Goal: Information Seeking & Learning: Learn about a topic

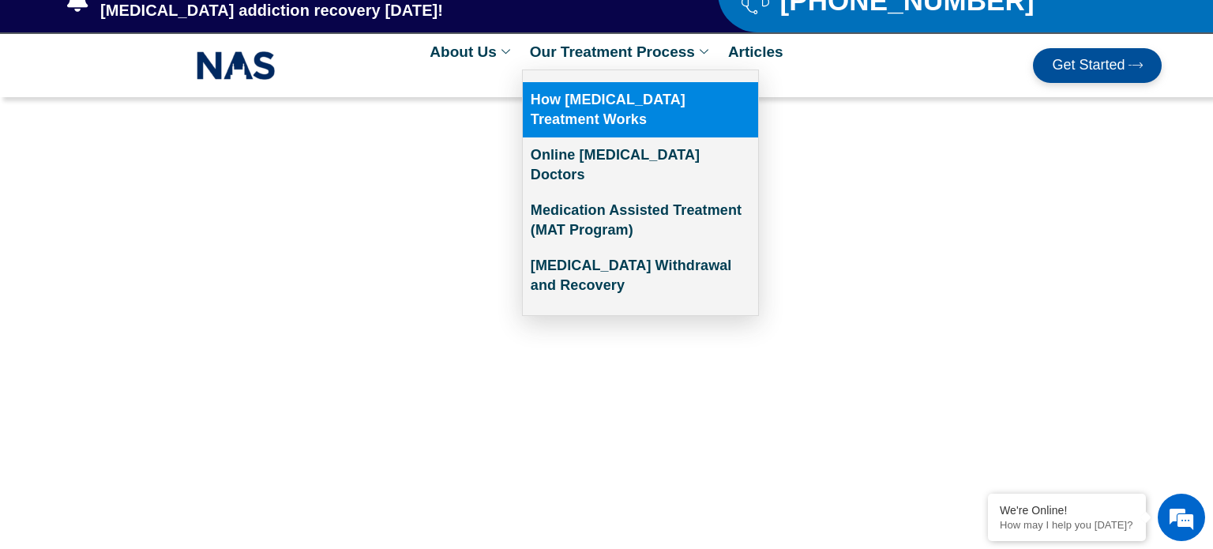
click at [648, 99] on link "How [MEDICAL_DATA] Treatment Works" at bounding box center [640, 109] width 235 height 55
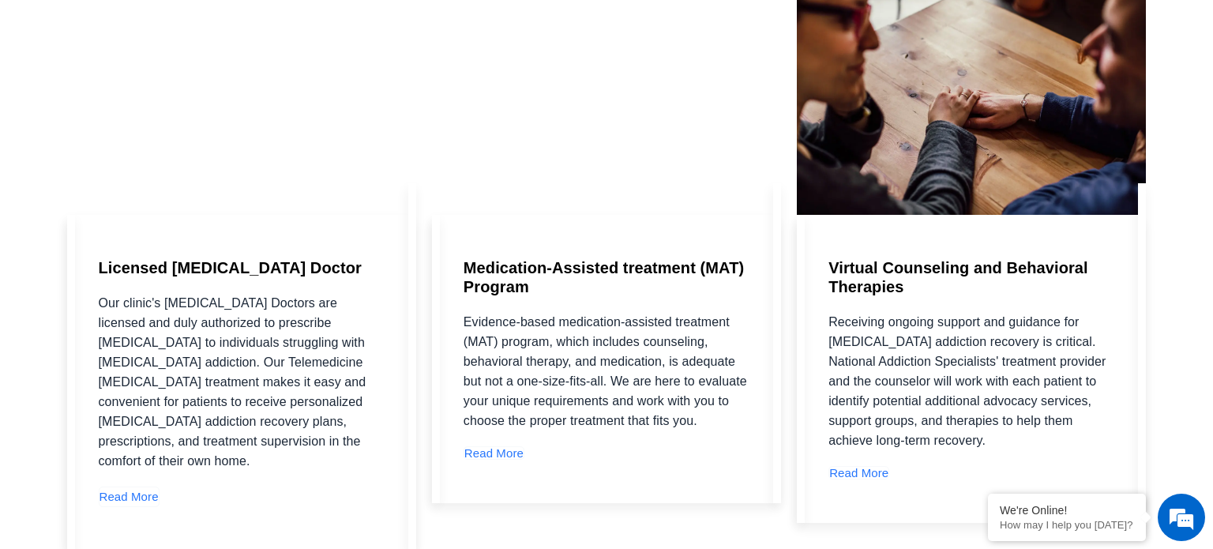
scroll to position [2167, 0]
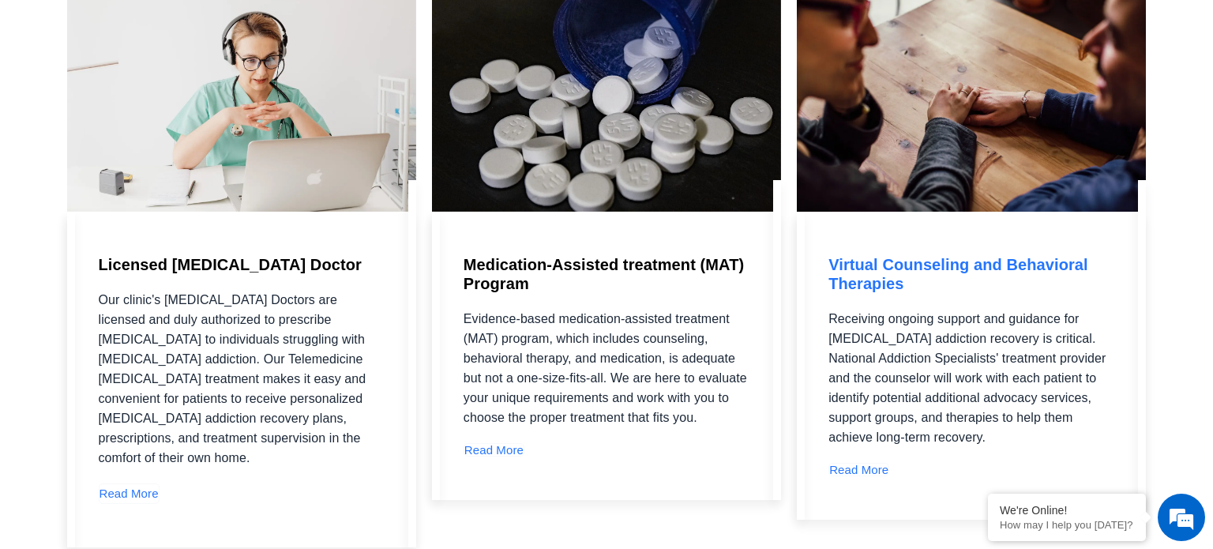
click at [866, 463] on link "Read More" at bounding box center [858, 469] width 61 height 13
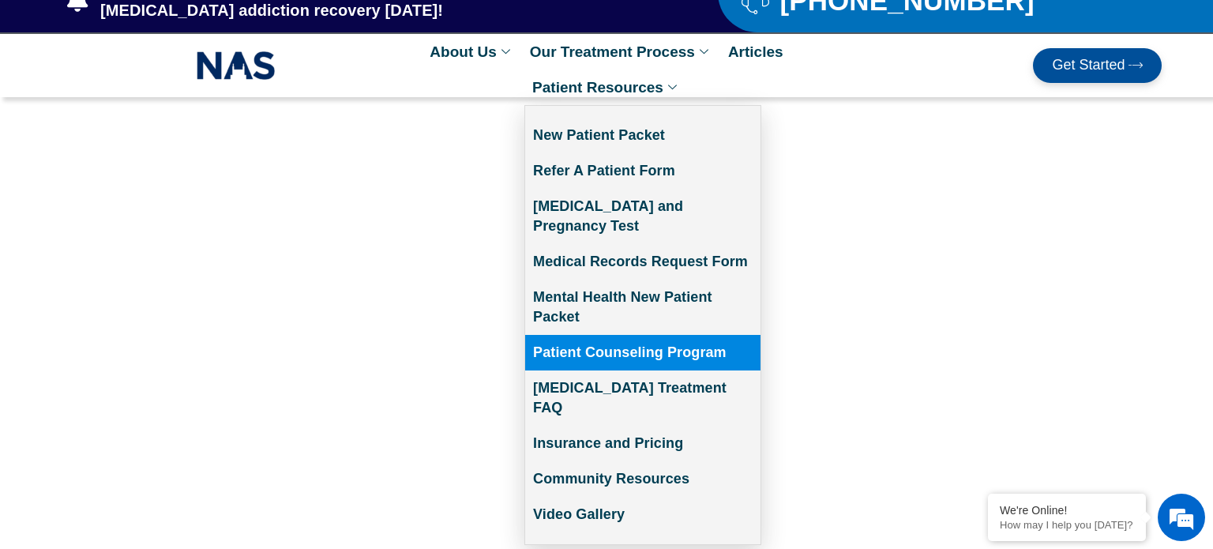
click at [630, 335] on link "Patient Counseling Program" at bounding box center [642, 353] width 235 height 36
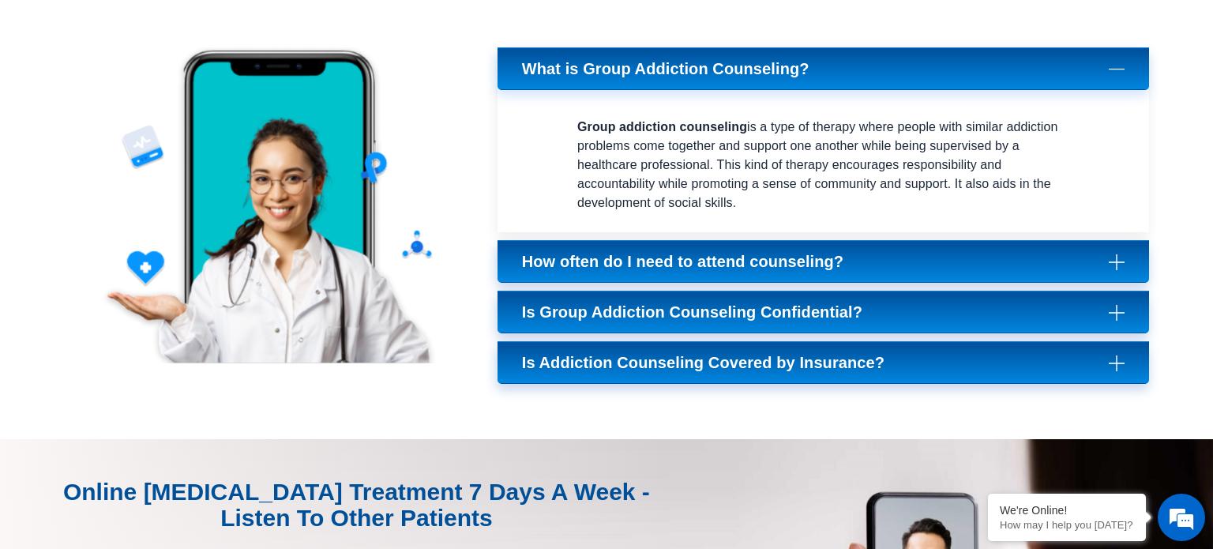
scroll to position [2109, 0]
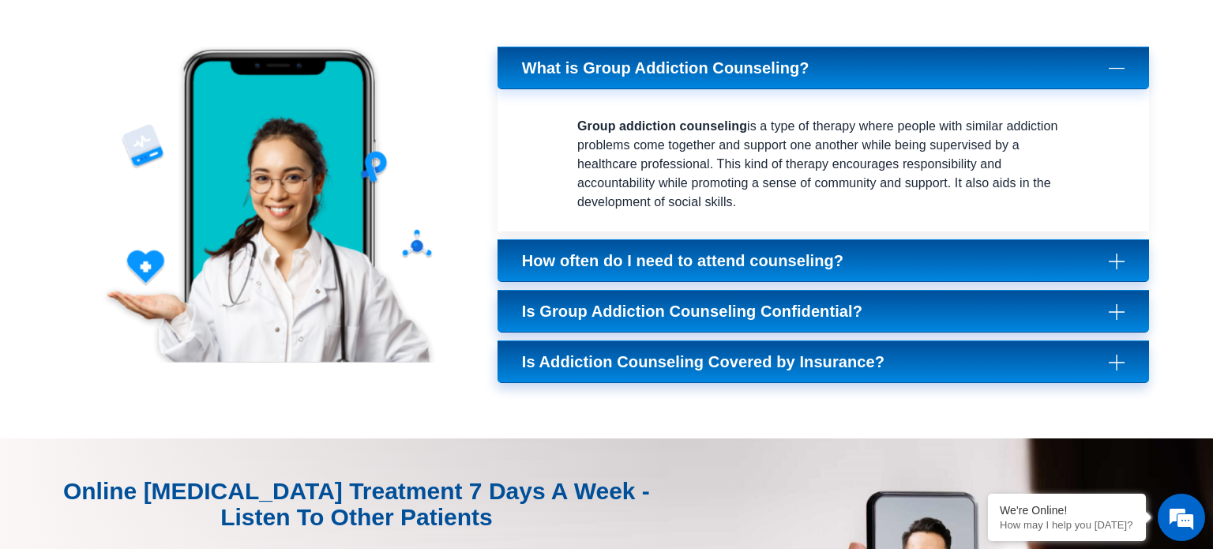
click at [1112, 257] on icon at bounding box center [1117, 261] width 16 height 16
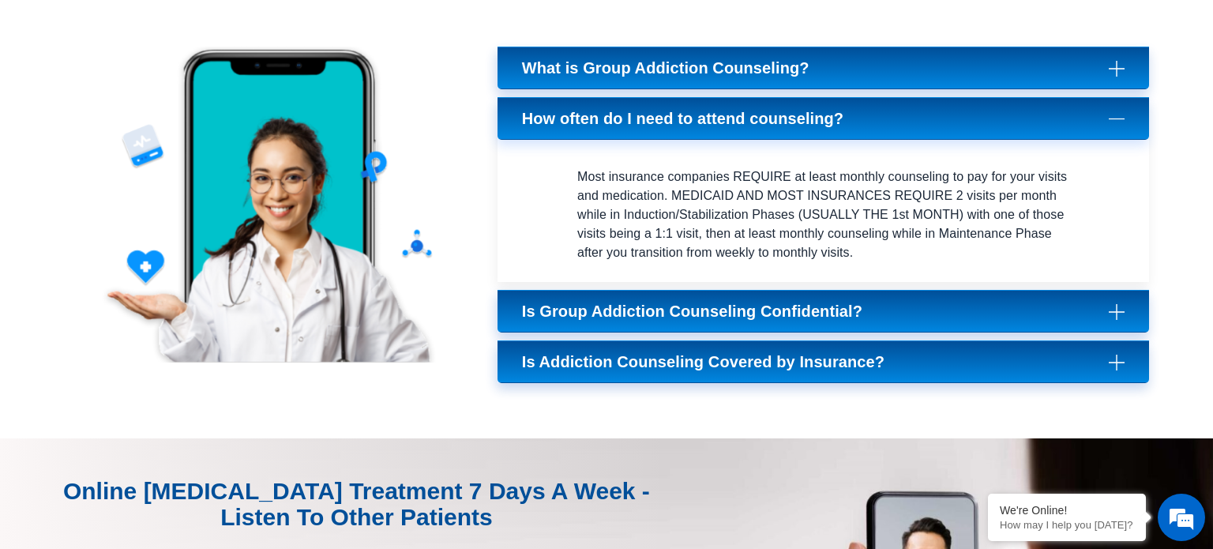
click at [1118, 305] on icon at bounding box center [1117, 311] width 16 height 16
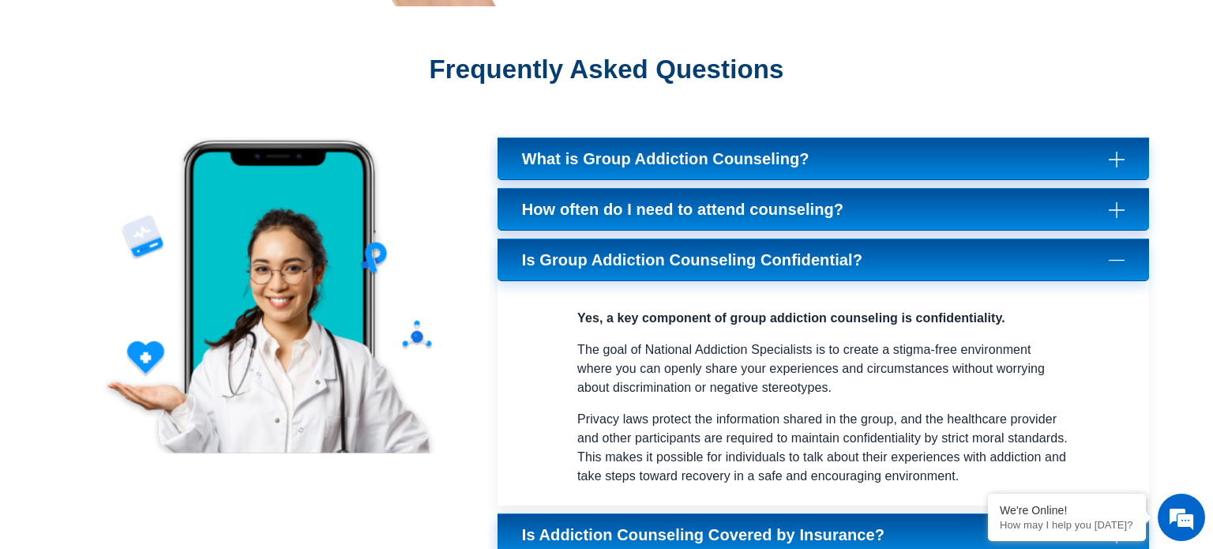
scroll to position [2016, 0]
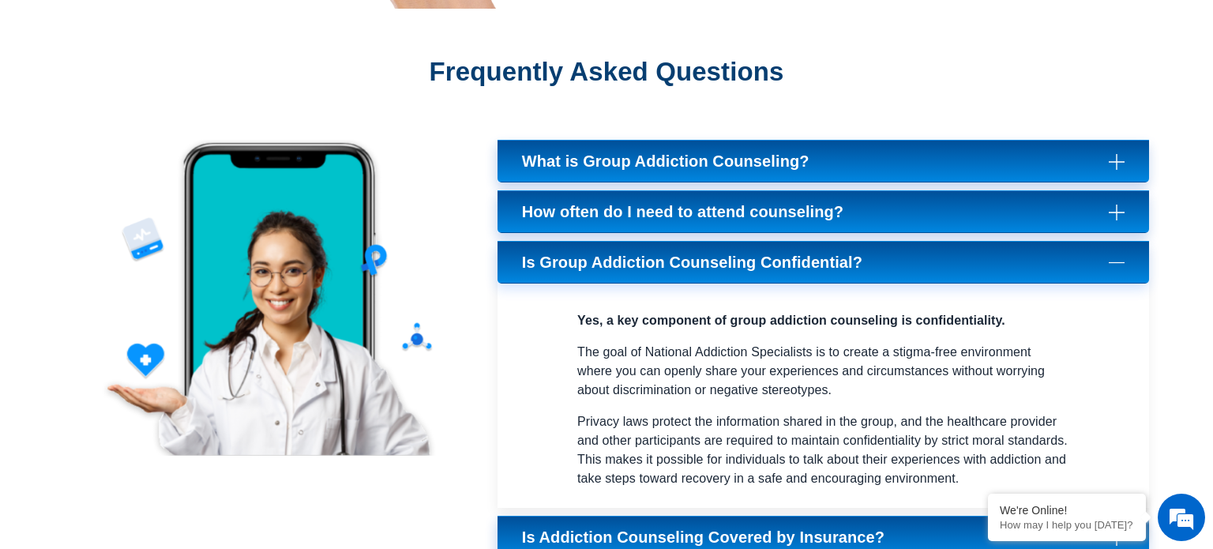
click at [1113, 158] on icon at bounding box center [1117, 161] width 16 height 16
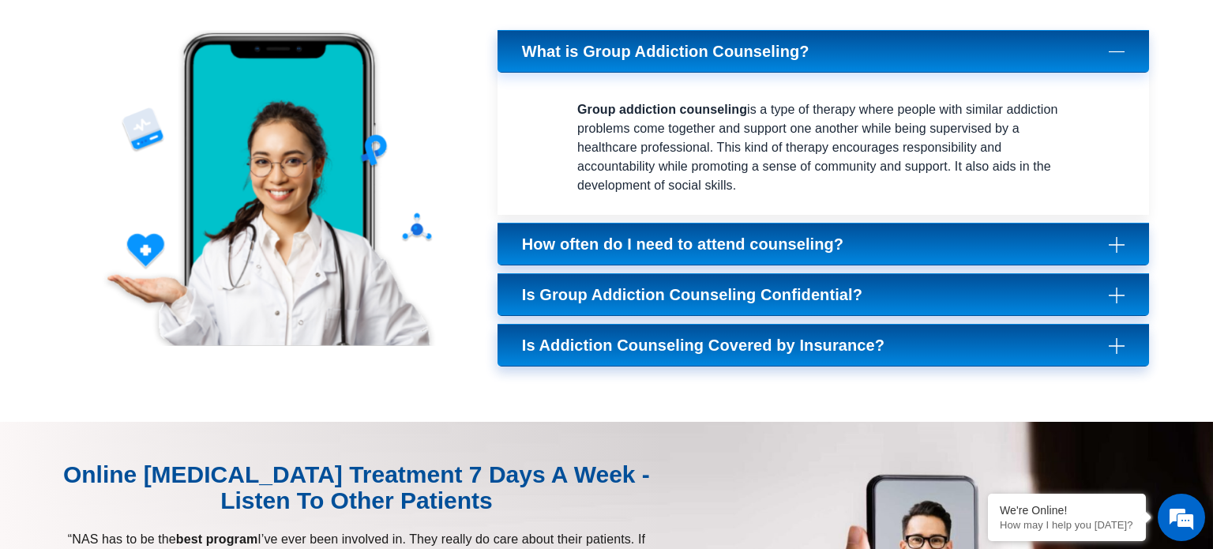
scroll to position [2126, 0]
click at [1116, 237] on icon at bounding box center [1117, 244] width 16 height 16
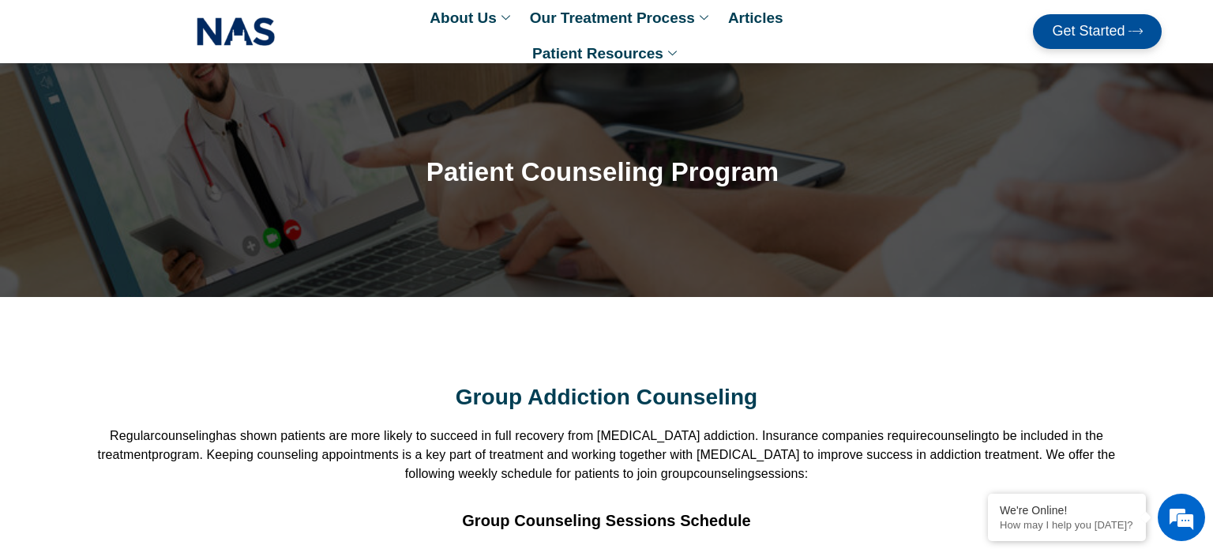
scroll to position [0, 0]
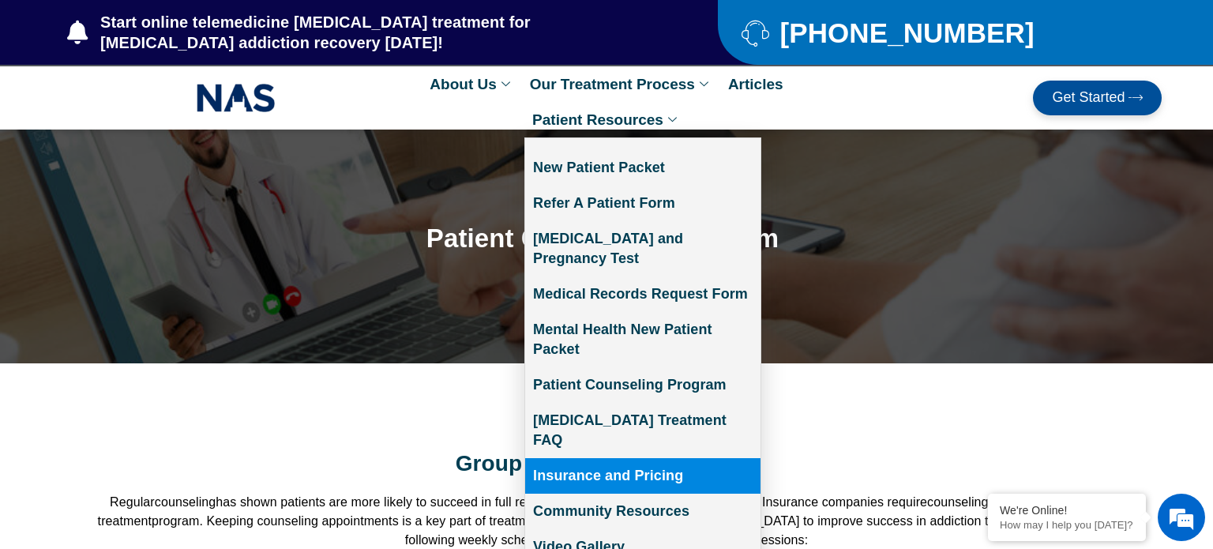
click at [591, 458] on link "Insurance and Pricing" at bounding box center [642, 476] width 235 height 36
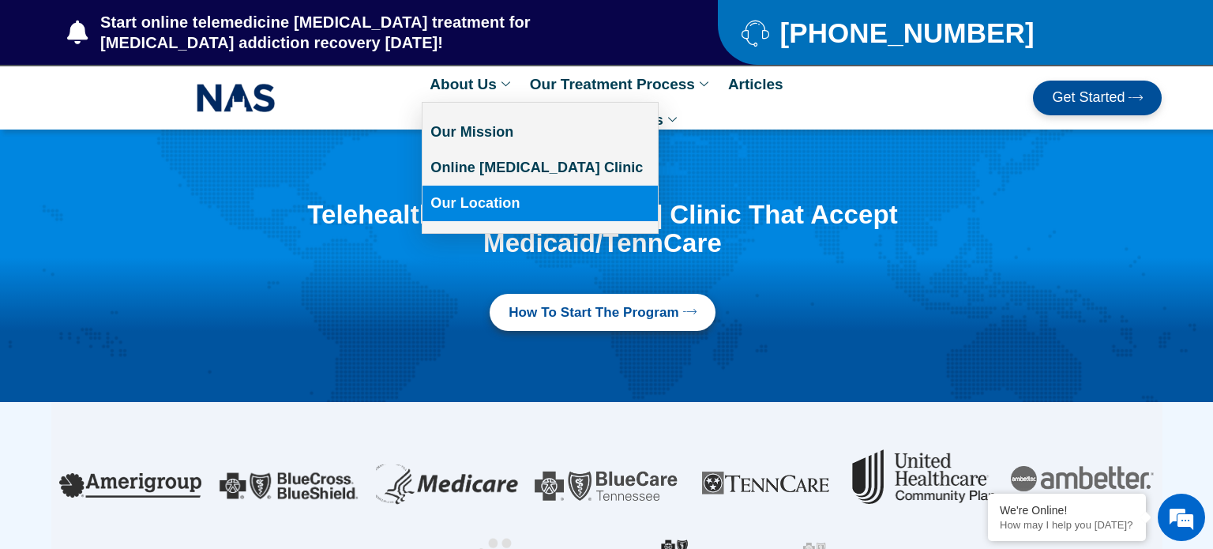
click at [476, 203] on link "Our Location" at bounding box center [539, 204] width 235 height 36
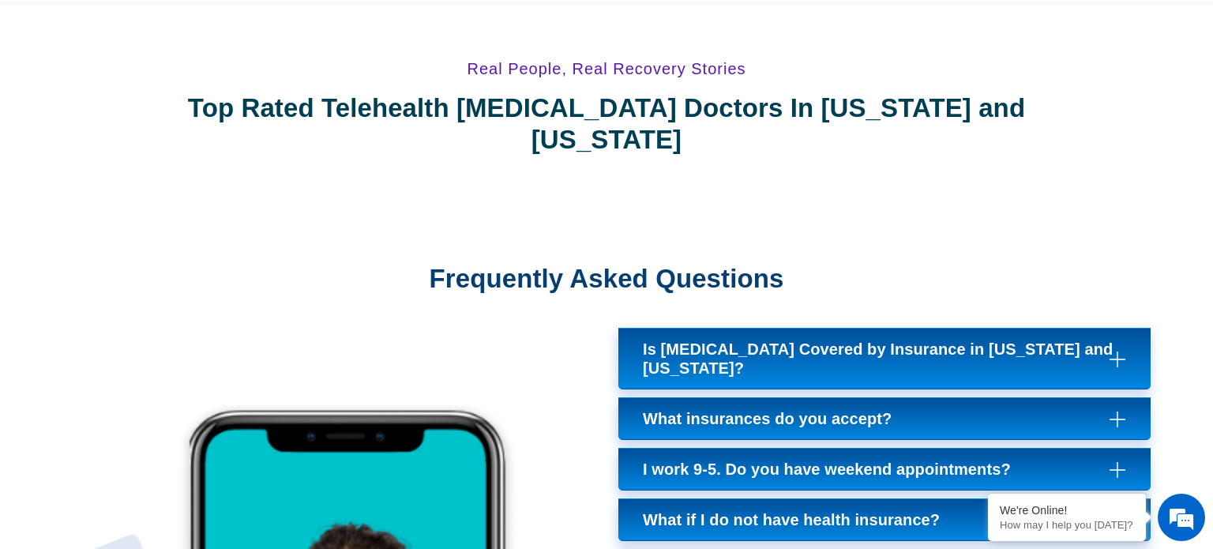
scroll to position [6122, 0]
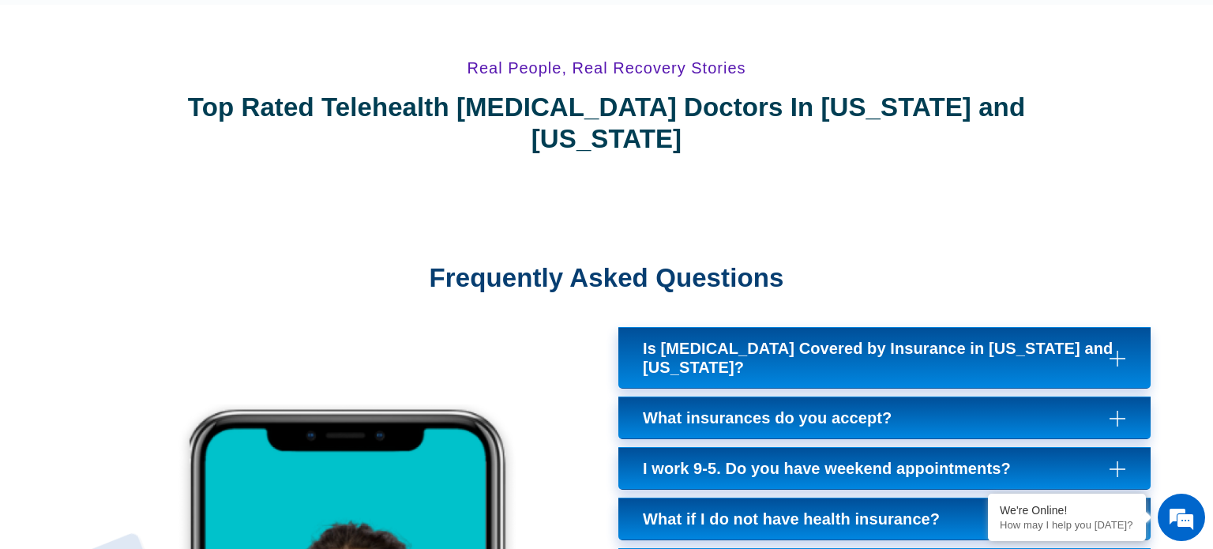
click at [1113, 460] on icon "Click to expand Suboxone Treatment frequently asked questions" at bounding box center [1117, 468] width 16 height 16
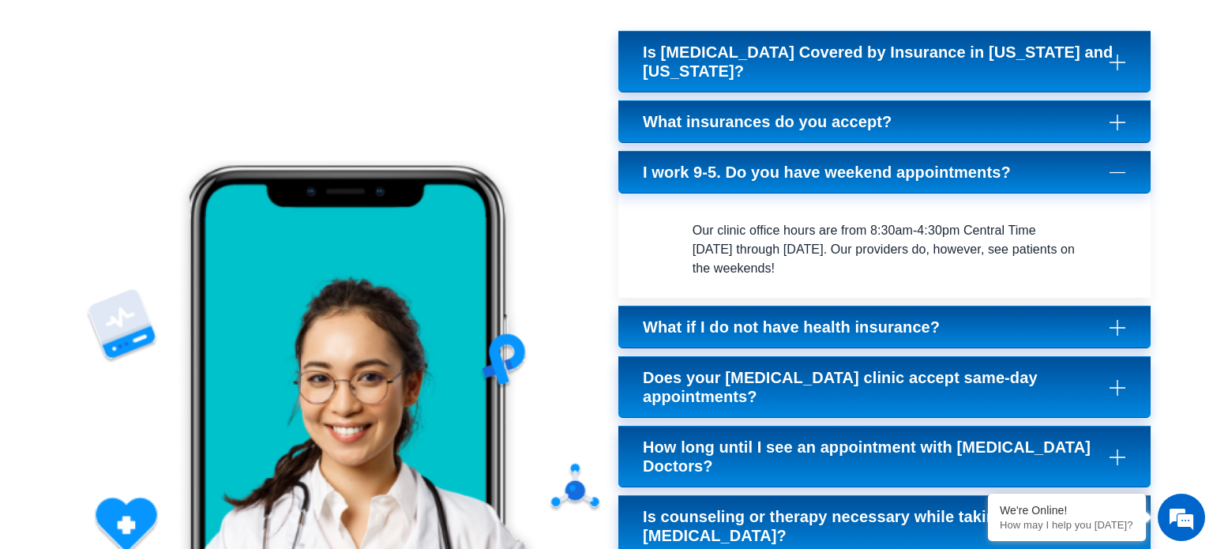
scroll to position [6420, 0]
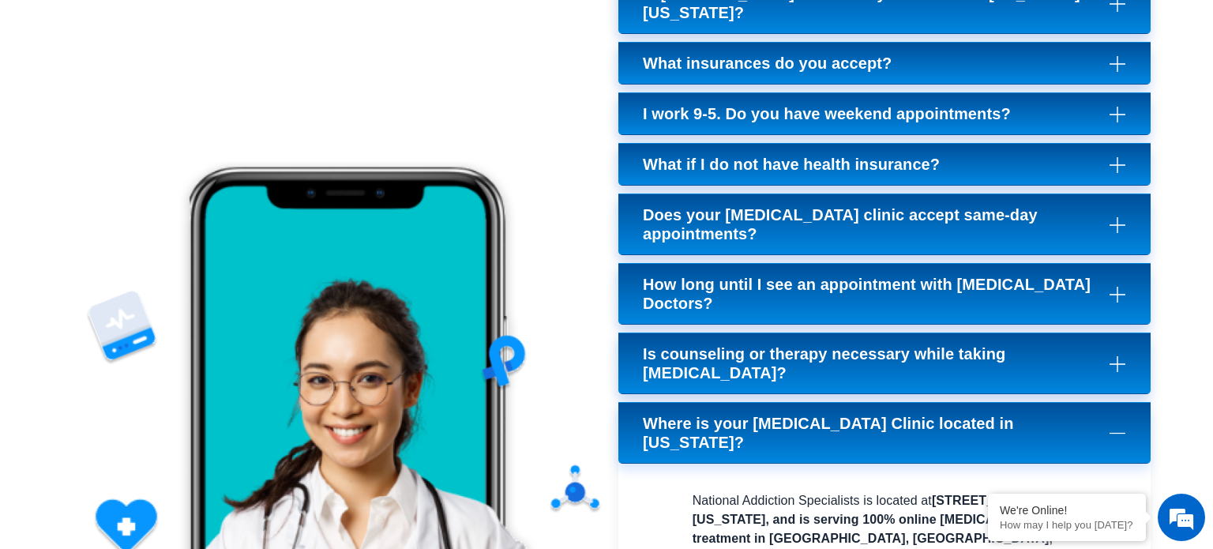
scroll to position [6480, 0]
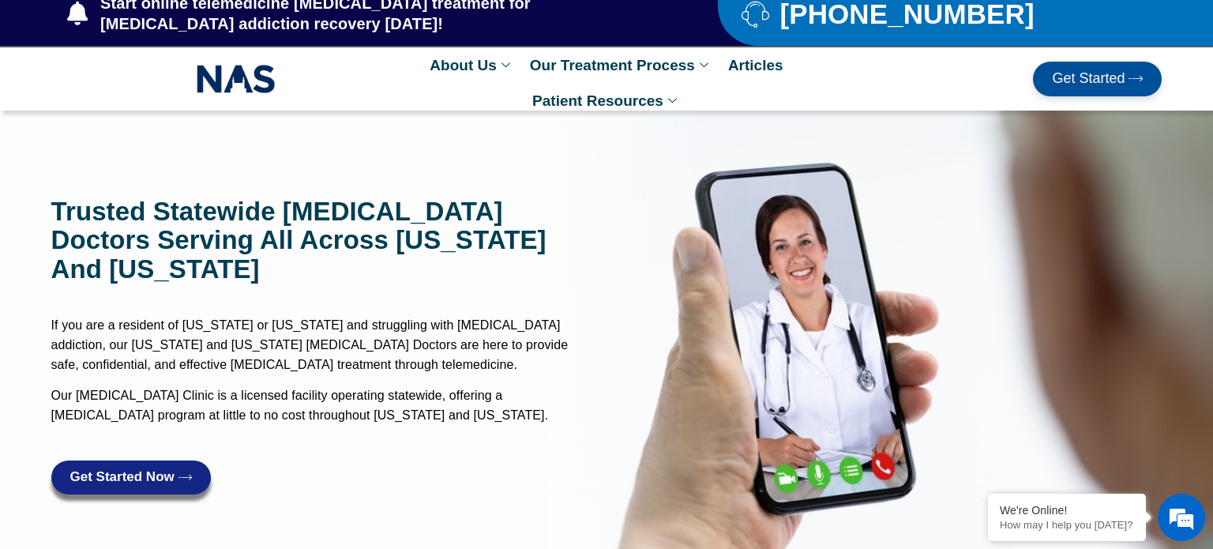
scroll to position [0, 0]
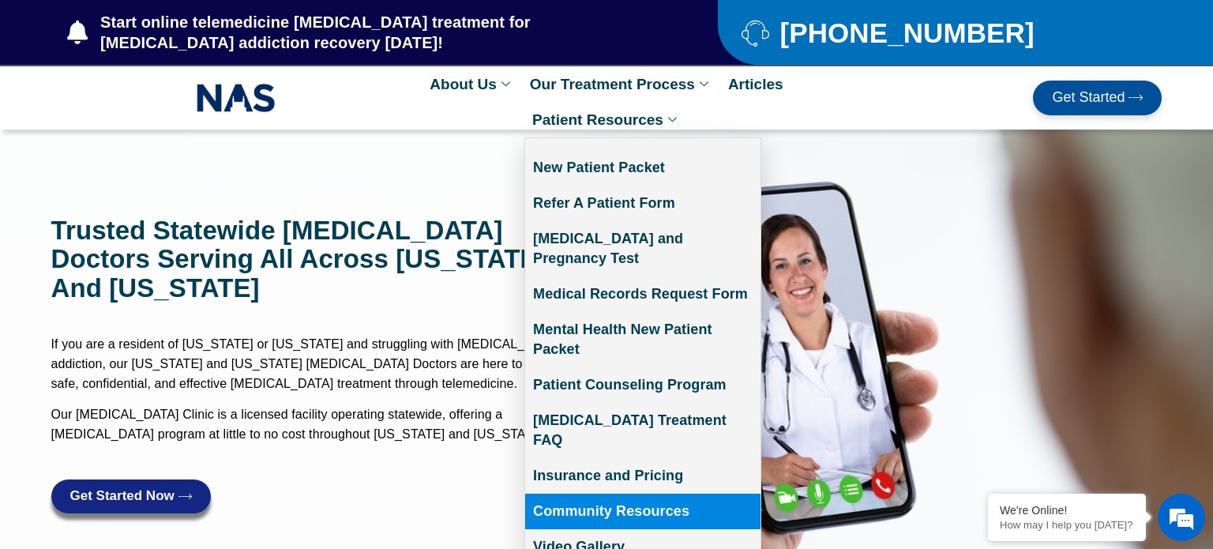
click at [629, 493] on link "Community Resources" at bounding box center [642, 511] width 235 height 36
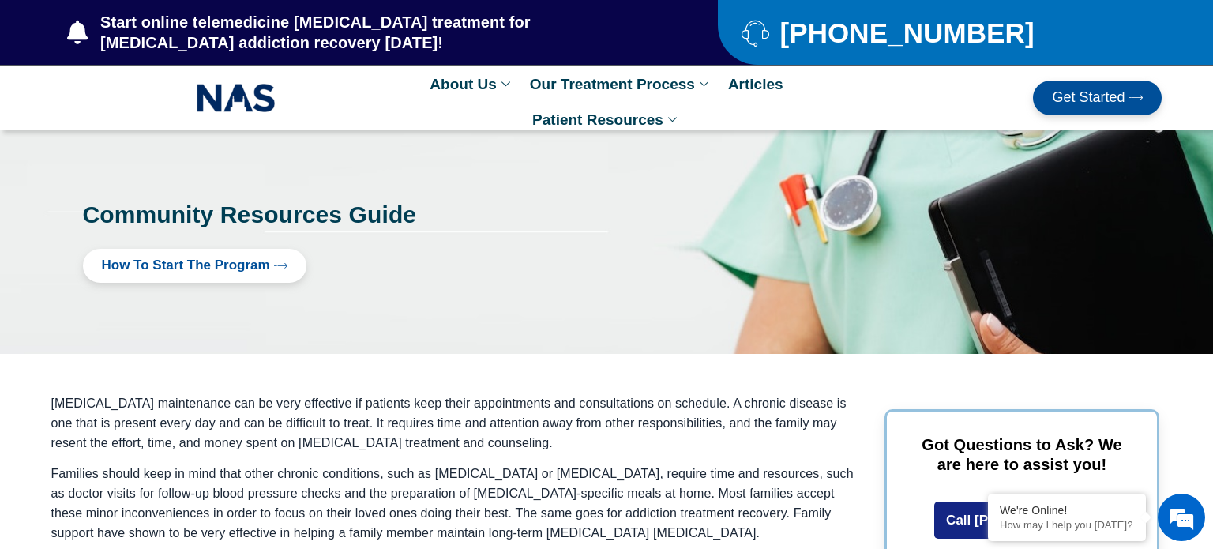
click at [400, 299] on div at bounding box center [606, 241] width 1213 height 224
